Goal: Find specific page/section: Find specific page/section

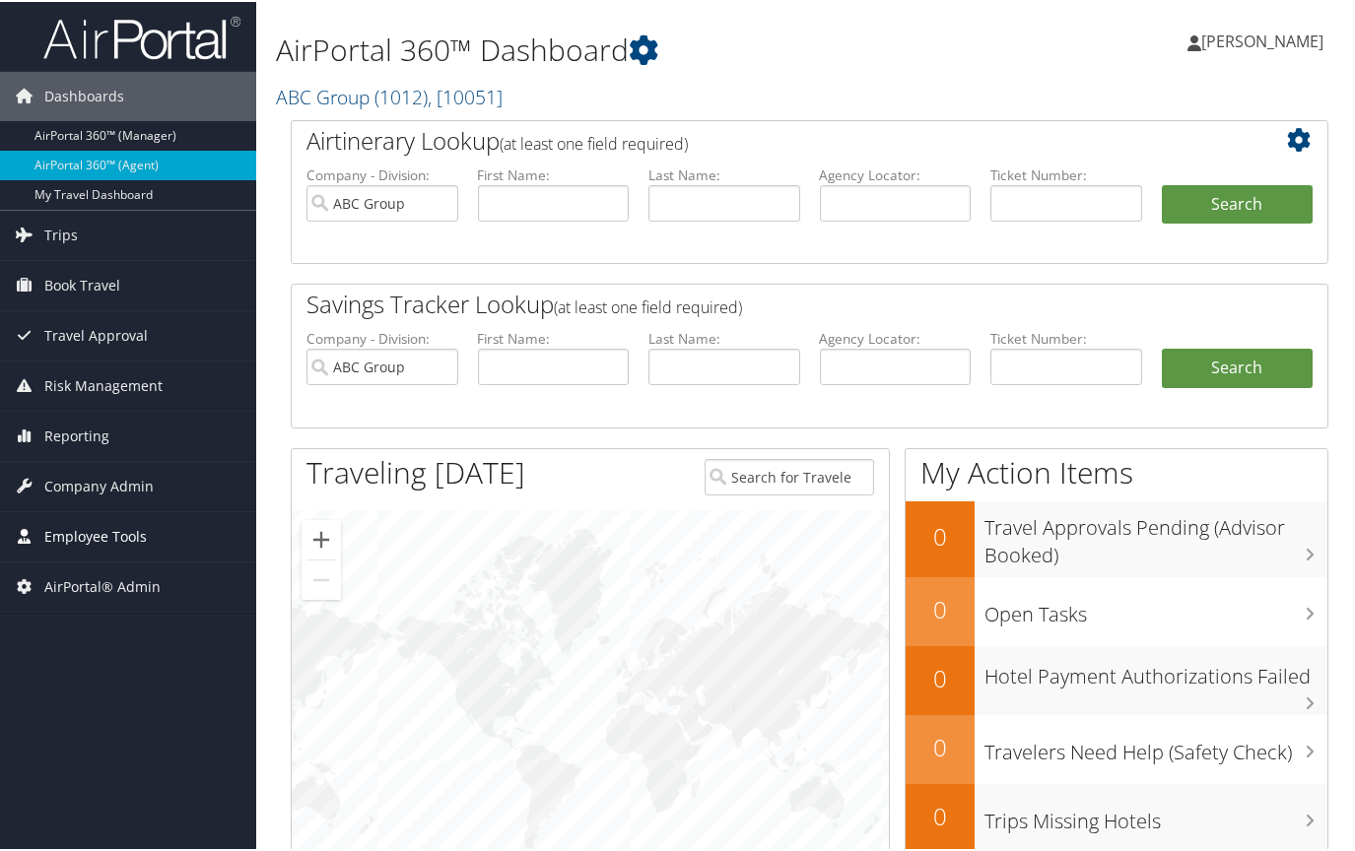
click at [141, 536] on span "Employee Tools" at bounding box center [95, 534] width 102 height 49
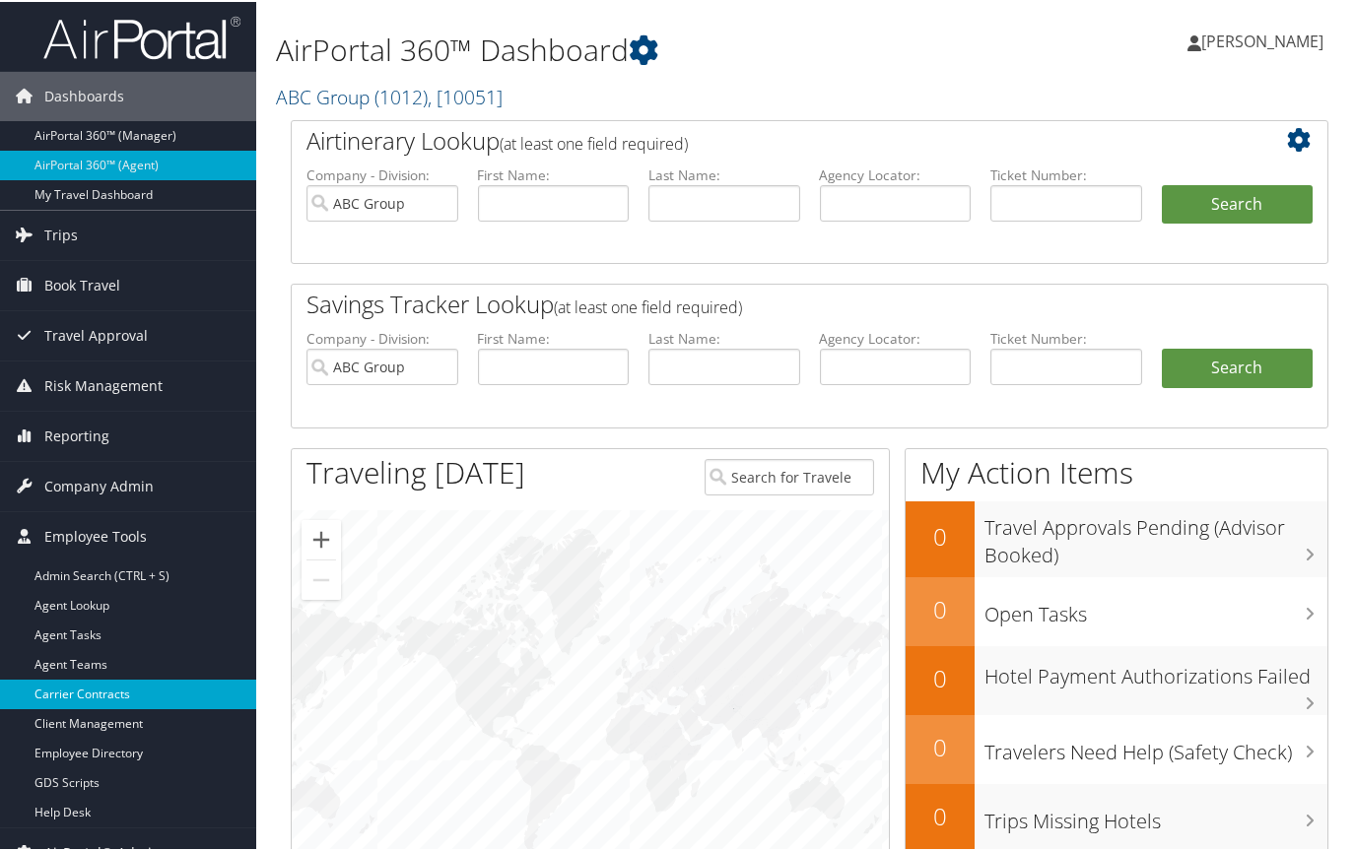
click at [102, 690] on link "Carrier Contracts" at bounding box center [128, 693] width 256 height 30
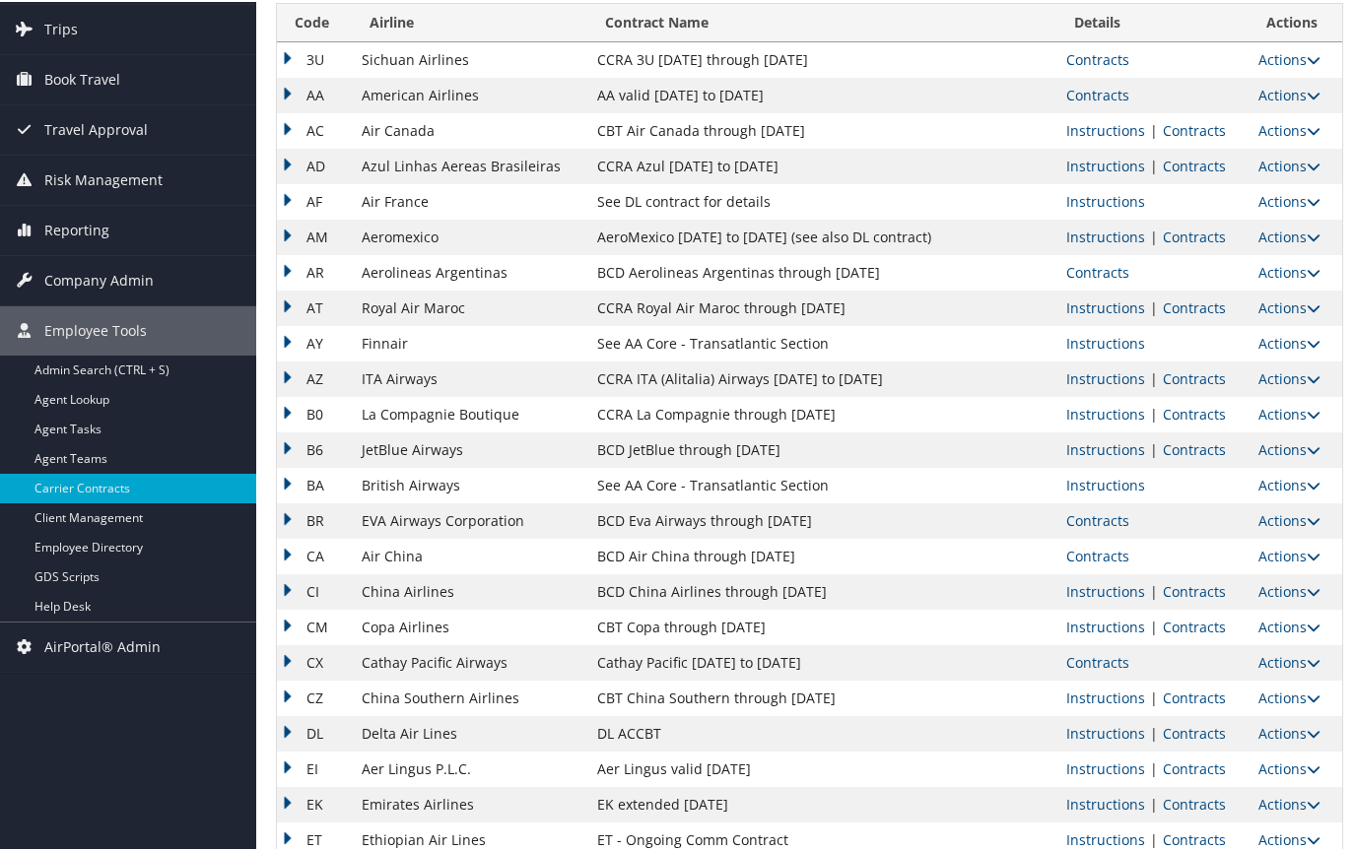
scroll to position [165, 0]
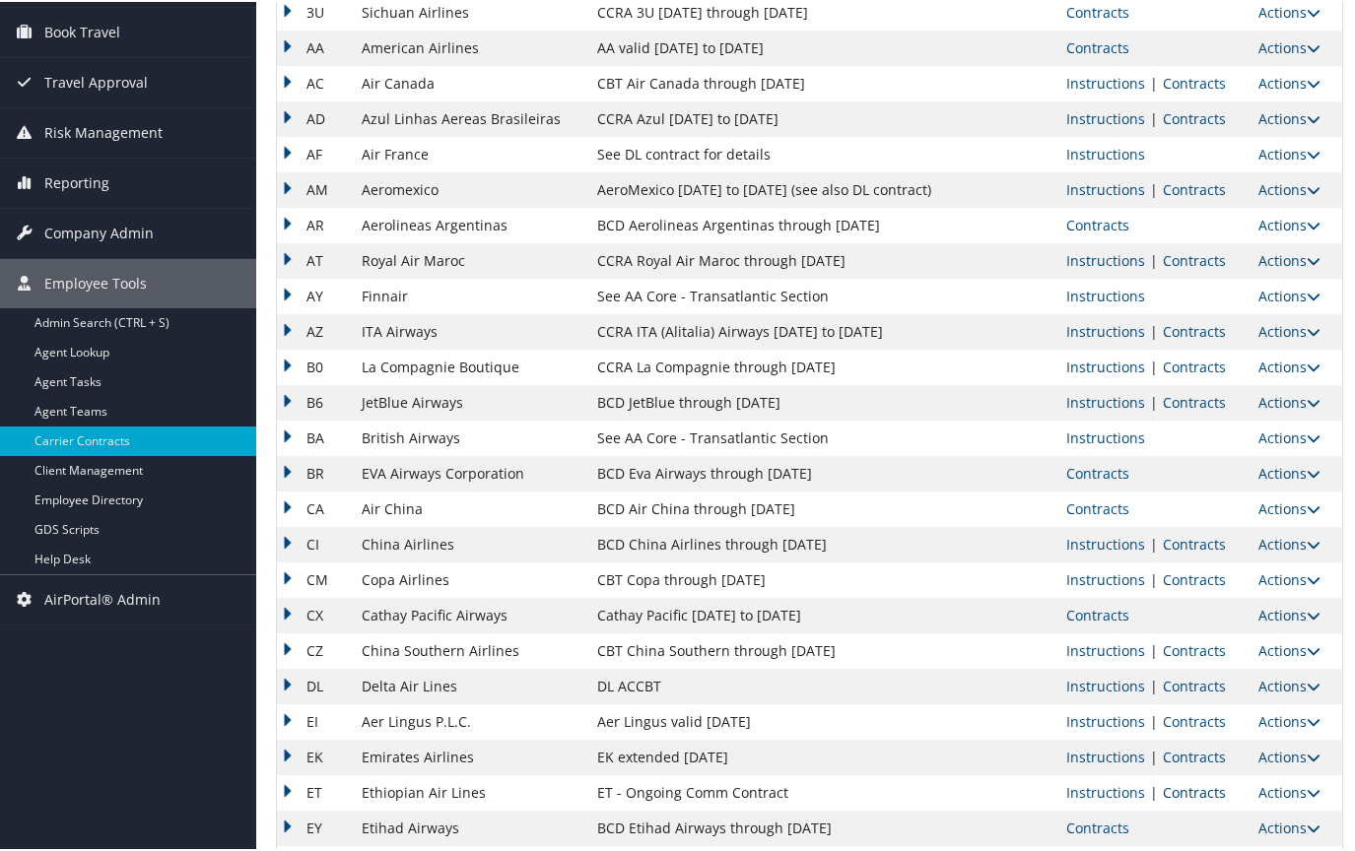
click at [1167, 795] on link "Contracts" at bounding box center [1194, 790] width 63 height 19
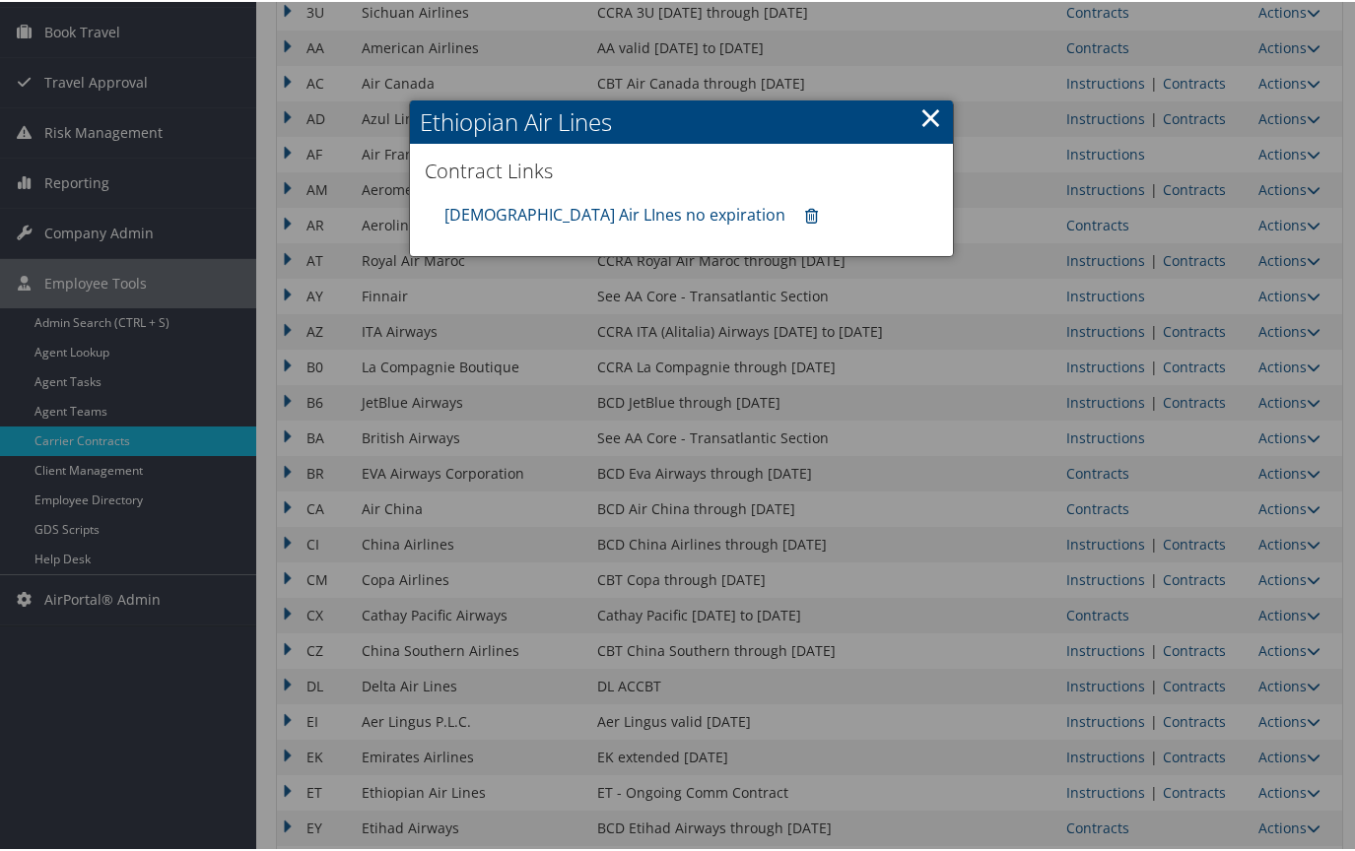
click at [923, 122] on link "×" at bounding box center [930, 115] width 23 height 39
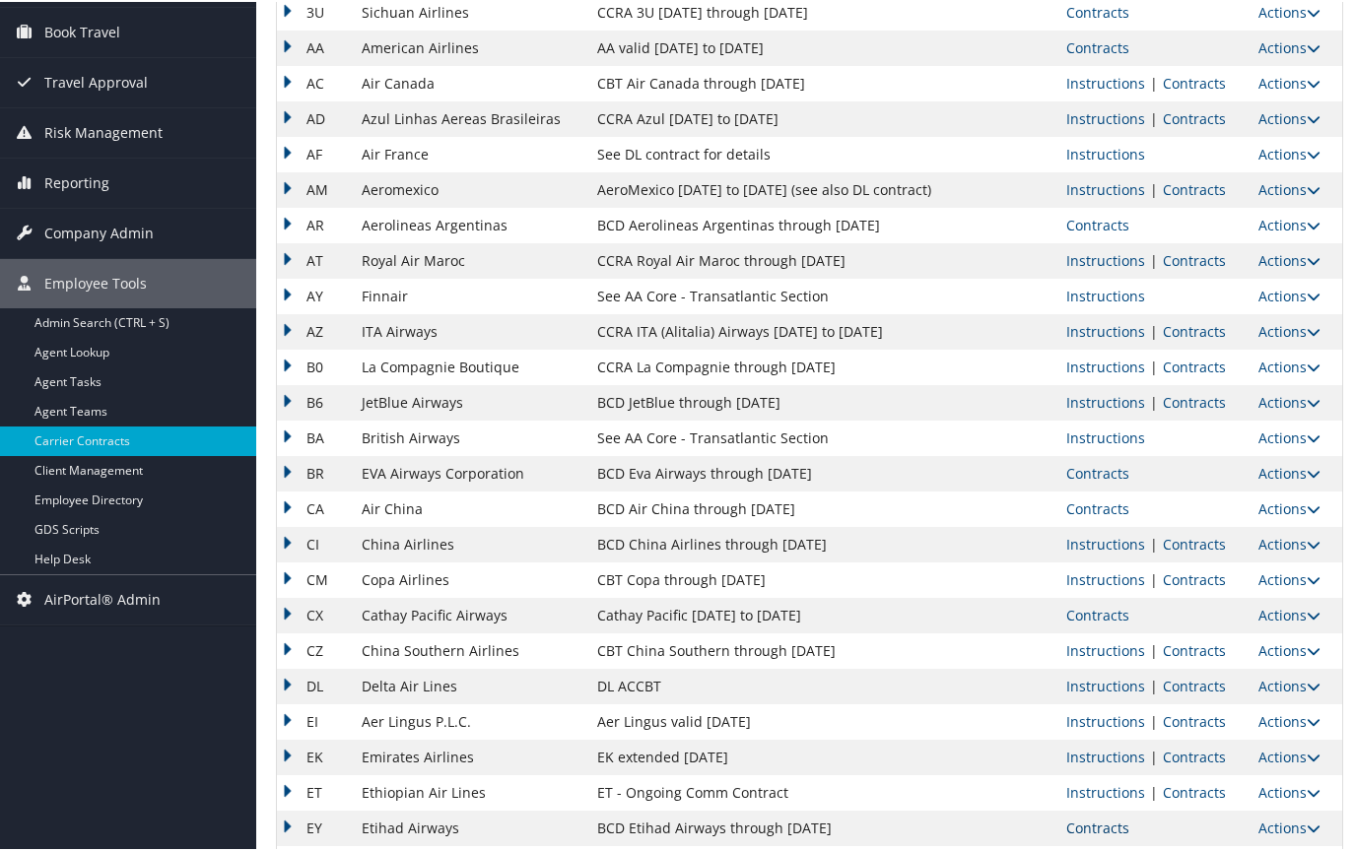
click at [1095, 820] on link "Contracts" at bounding box center [1097, 826] width 63 height 19
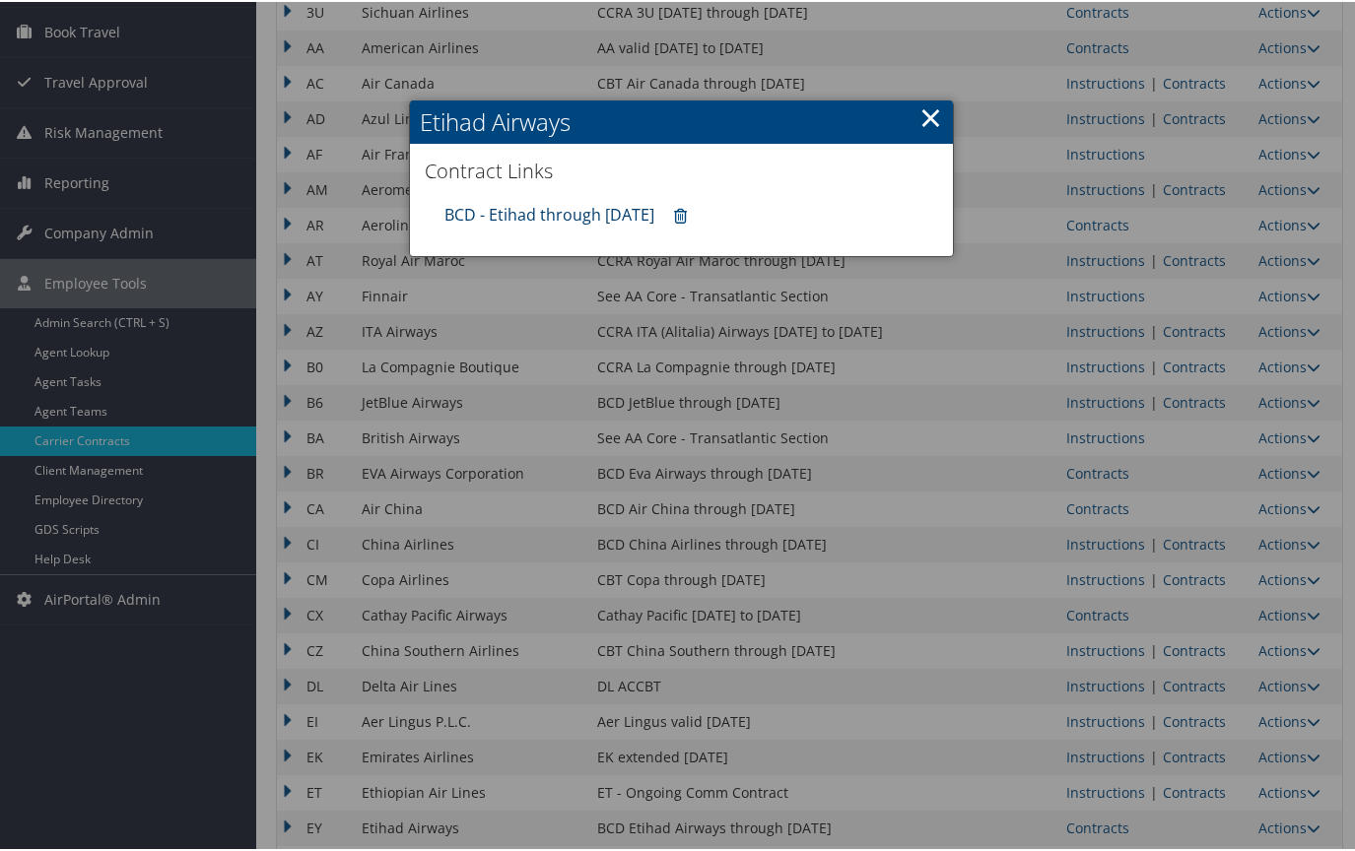
click at [531, 206] on link "BCD - Etihad through [DATE]" at bounding box center [549, 213] width 210 height 22
